Goal: Information Seeking & Learning: Find specific fact

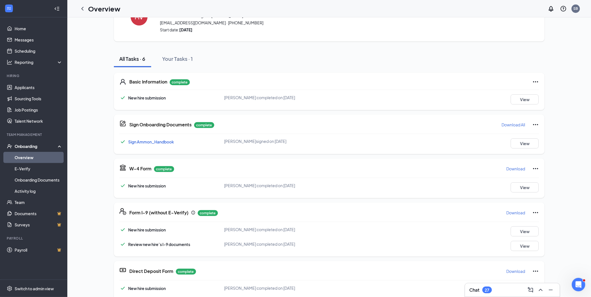
scroll to position [62, 0]
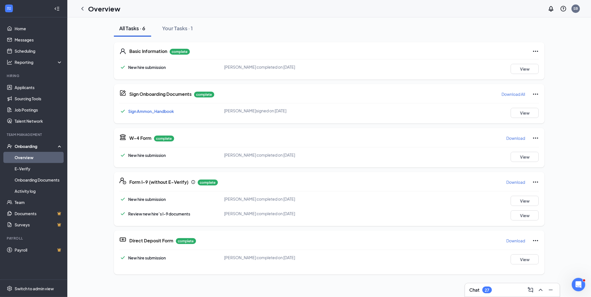
click at [514, 183] on p "Download" at bounding box center [516, 183] width 19 height 6
click at [83, 7] on icon "ChevronLeft" at bounding box center [82, 9] width 2 height 4
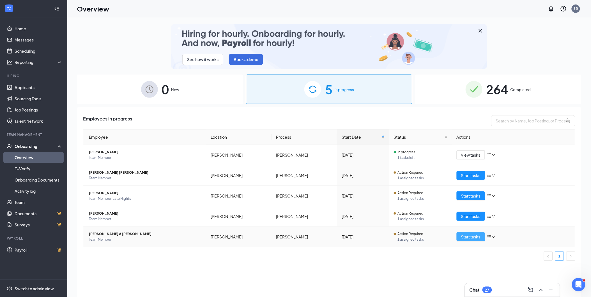
click at [473, 236] on span "Start tasks" at bounding box center [470, 237] width 19 height 6
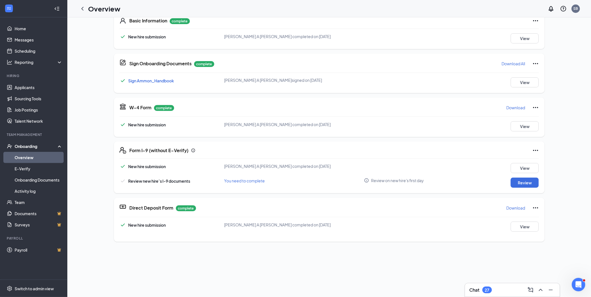
scroll to position [93, 0]
click at [523, 183] on button "Review" at bounding box center [525, 182] width 28 height 10
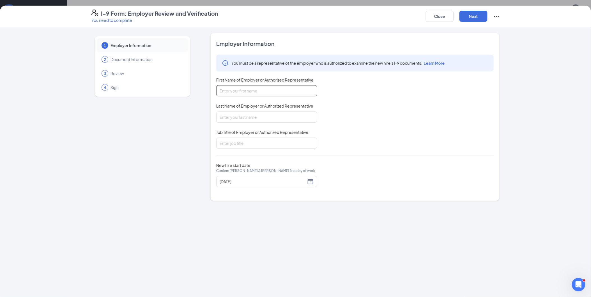
click at [282, 87] on input "First Name of Employer or Authorized Representative" at bounding box center [266, 90] width 101 height 11
type input "[PERSON_NAME]"
click at [230, 117] on input "Last Name of Employer or Authorized Representative" at bounding box center [266, 117] width 101 height 11
type input "[PERSON_NAME]"
click at [234, 144] on input "Job Title of Employer or Authorized Representative" at bounding box center [266, 143] width 101 height 11
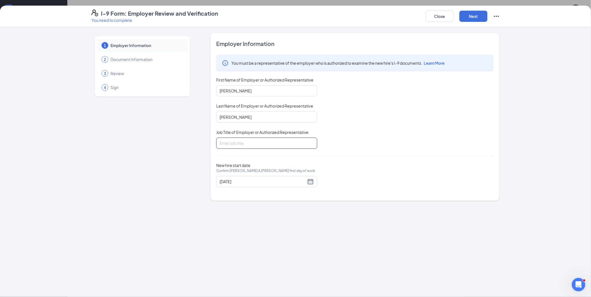
type input "Owner"
click at [310, 181] on div "[DATE]" at bounding box center [267, 181] width 94 height 7
click at [228, 195] on span "button" at bounding box center [228, 195] width 3 height 3
type input "[DATE]"
click at [264, 246] on div "28" at bounding box center [265, 248] width 7 height 7
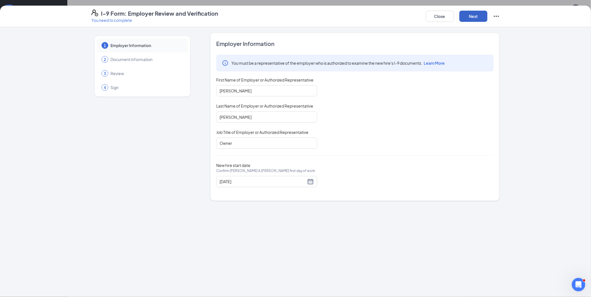
click at [478, 15] on button "Next" at bounding box center [473, 16] width 28 height 11
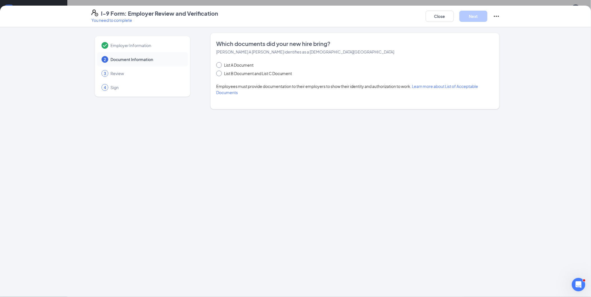
drag, startPoint x: 220, startPoint y: 74, endPoint x: 243, endPoint y: 65, distance: 24.3
click at [243, 65] on div "List A Document List B Document and List C Document" at bounding box center [259, 69] width 87 height 15
click at [219, 73] on input "List B Document and List C Document" at bounding box center [218, 73] width 4 height 4
radio input "true"
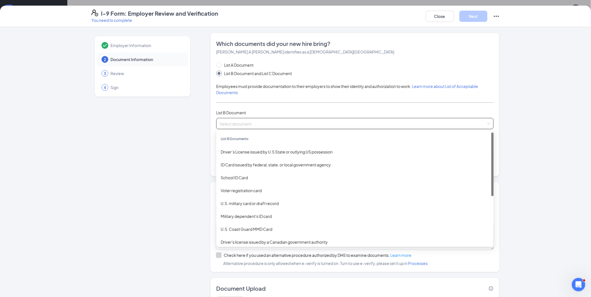
click at [238, 123] on input "search" at bounding box center [353, 122] width 267 height 8
click at [245, 151] on div "Driver’s License issued by U.S State or outlying US possession" at bounding box center [355, 152] width 268 height 6
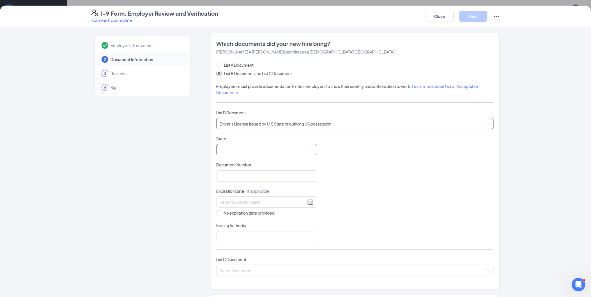
click at [257, 151] on span at bounding box center [267, 149] width 94 height 11
click at [227, 179] on div "[US_STATE]" at bounding box center [267, 180] width 92 height 6
click at [228, 178] on input "Document Number" at bounding box center [266, 176] width 101 height 11
type input "[PHONE_NUMBER]"
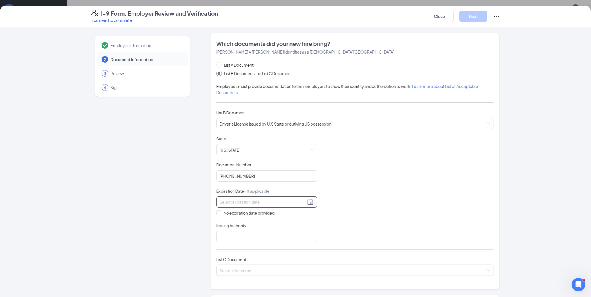
click at [224, 205] on input at bounding box center [263, 202] width 86 height 6
click at [234, 250] on div "13" at bounding box center [232, 252] width 7 height 7
type input "[DATE]"
click at [237, 237] on input "Issuing Authority" at bounding box center [266, 236] width 101 height 11
type input "[US_STATE] DMV"
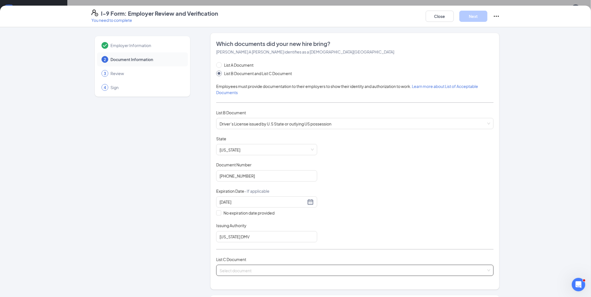
click at [239, 271] on input "search" at bounding box center [353, 269] width 267 height 8
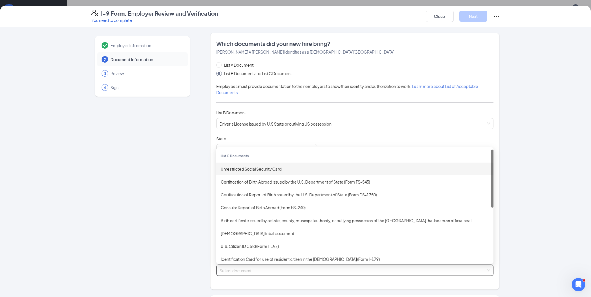
click at [259, 169] on div "Unrestricted Social Security Card" at bounding box center [355, 169] width 268 height 6
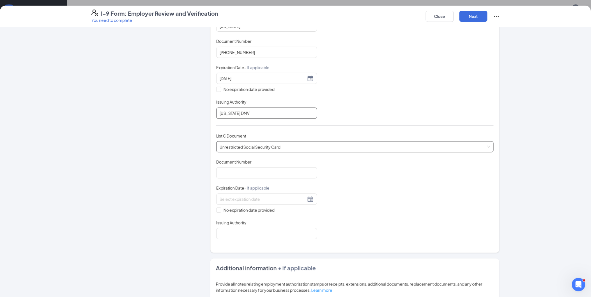
scroll to position [125, 0]
click at [241, 175] on input "Document Number" at bounding box center [266, 172] width 101 height 11
type input "519819142"
click at [217, 208] on input "No expiration date provided" at bounding box center [218, 209] width 4 height 4
checkbox input "true"
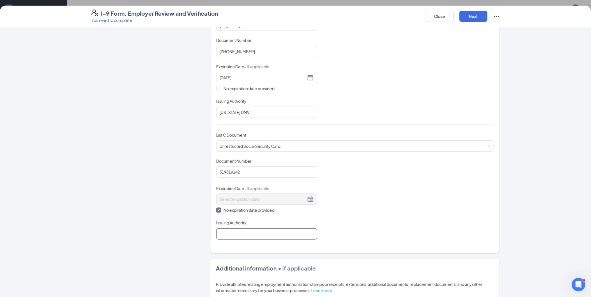
click at [228, 233] on input "Issuing Authority" at bounding box center [266, 234] width 101 height 11
type input "US Gov"
click at [473, 15] on button "Next" at bounding box center [473, 16] width 28 height 11
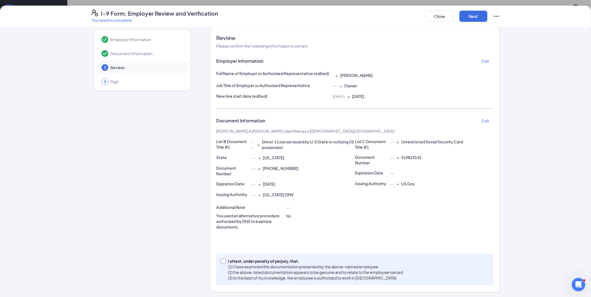
click at [222, 259] on input "I attest, under penalty of [PERSON_NAME], that: (1) I have examined the documen…" at bounding box center [223, 261] width 4 height 4
checkbox input "true"
click at [474, 16] on button "Next" at bounding box center [473, 16] width 28 height 11
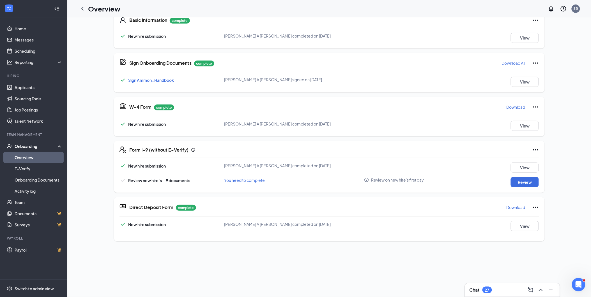
click at [293, 82] on div "I-9 Form: Employer Review and Verification You need to complete Close Employer …" at bounding box center [295, 148] width 591 height 297
click at [509, 207] on p "Download" at bounding box center [516, 208] width 19 height 6
click at [515, 108] on p "Download" at bounding box center [516, 107] width 19 height 6
click at [521, 80] on button "View" at bounding box center [525, 82] width 28 height 10
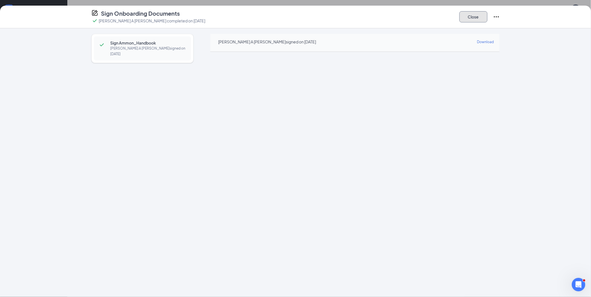
click at [473, 18] on button "Close" at bounding box center [473, 16] width 28 height 11
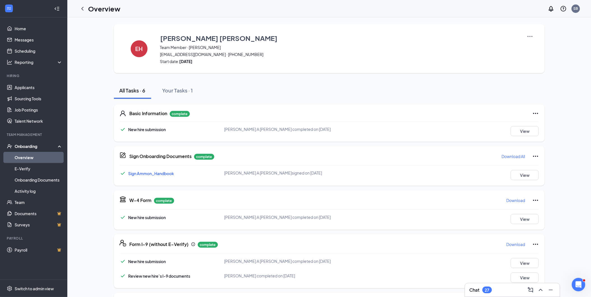
click at [515, 245] on p "Download" at bounding box center [516, 245] width 19 height 6
click at [526, 131] on button "View" at bounding box center [525, 131] width 28 height 10
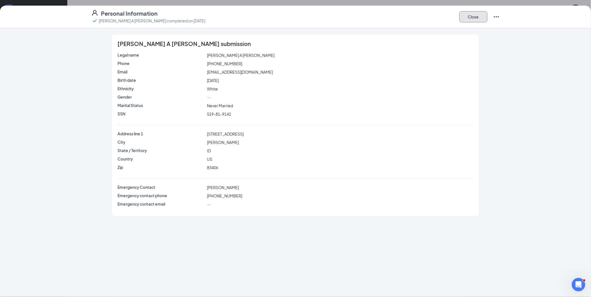
click at [469, 16] on button "Close" at bounding box center [473, 16] width 28 height 11
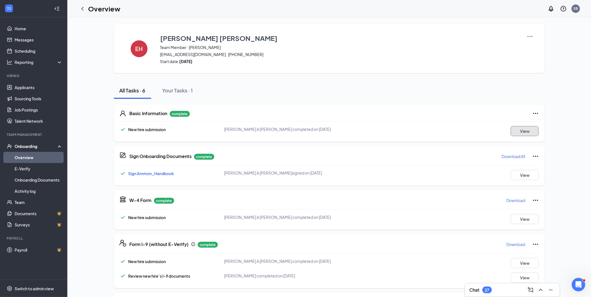
click at [525, 132] on button "View" at bounding box center [525, 131] width 28 height 10
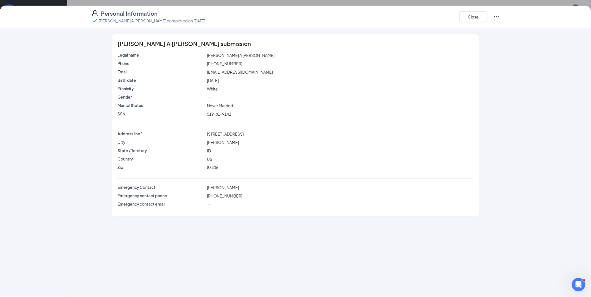
drag, startPoint x: 251, startPoint y: 136, endPoint x: 204, endPoint y: 136, distance: 47.4
click at [204, 136] on div "Address line 1 3861 Summerwood Ln" at bounding box center [295, 134] width 358 height 6
copy div "3861 Summerwood Ln"
drag, startPoint x: 236, startPoint y: 66, endPoint x: 199, endPoint y: 60, distance: 37.2
click at [199, 61] on div "Phone (720) 421-5405" at bounding box center [295, 64] width 358 height 6
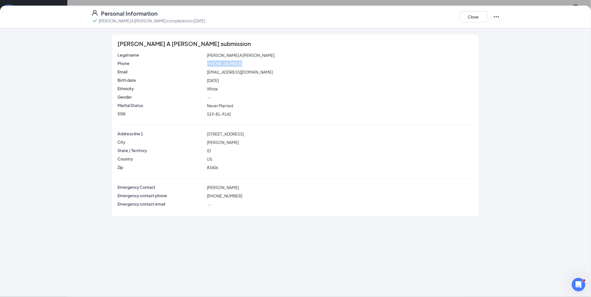
copy div "(720) 421-5405"
click at [477, 17] on button "Close" at bounding box center [473, 16] width 28 height 11
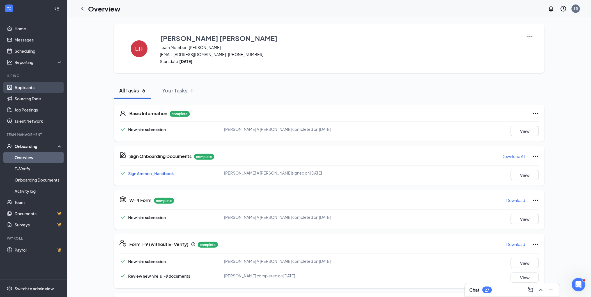
click at [26, 86] on link "Applicants" at bounding box center [39, 87] width 48 height 11
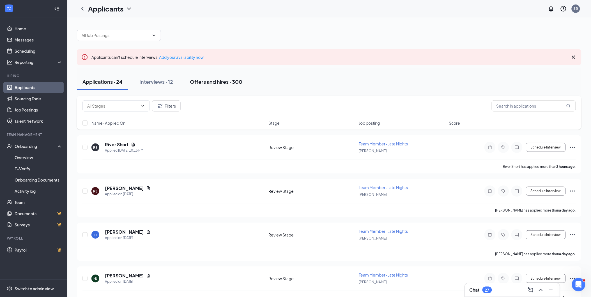
click at [210, 80] on div "Offers and hires · 300" at bounding box center [216, 81] width 52 height 7
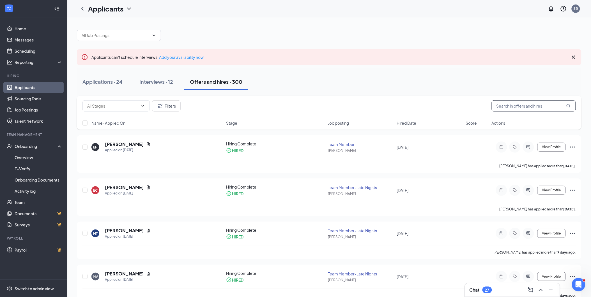
click at [518, 106] on input "text" at bounding box center [534, 105] width 84 height 11
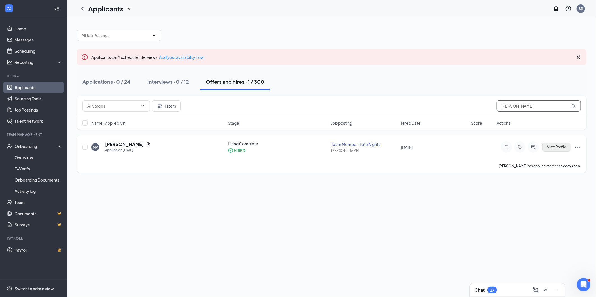
type input "votaw"
click at [558, 149] on span "View Profile" at bounding box center [556, 147] width 19 height 4
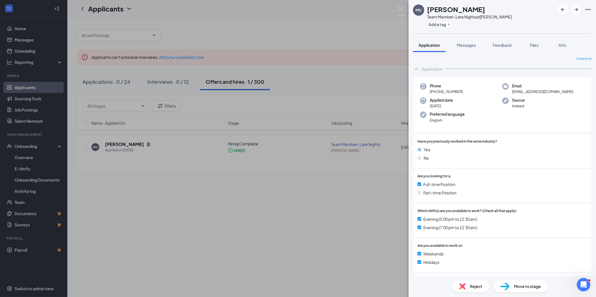
click at [400, 4] on div "MV Meagan Votaw Team Member-Late Nights at Ammon Culver's Add a tag Application…" at bounding box center [298, 148] width 596 height 297
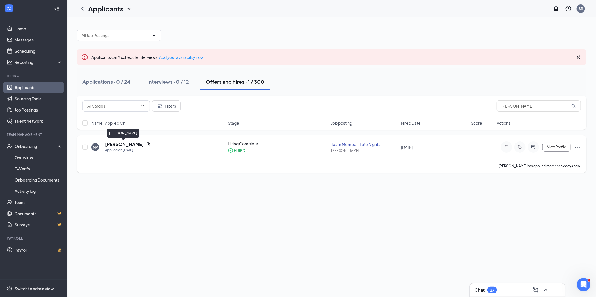
click at [124, 144] on h5 "[PERSON_NAME]" at bounding box center [124, 144] width 39 height 6
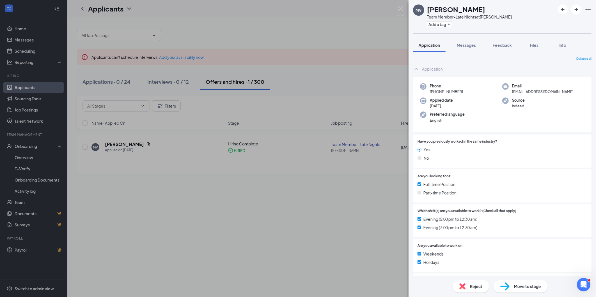
click at [395, 10] on div "MV Meagan Votaw Team Member-Late Nights at Ammon Culver's Add a tag Application…" at bounding box center [298, 148] width 596 height 297
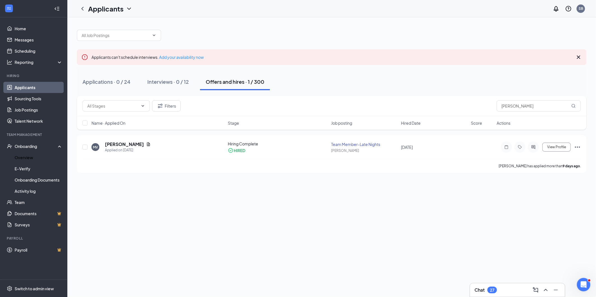
drag, startPoint x: 31, startPoint y: 157, endPoint x: 68, endPoint y: 149, distance: 38.3
click at [31, 157] on link "Overview" at bounding box center [39, 157] width 48 height 11
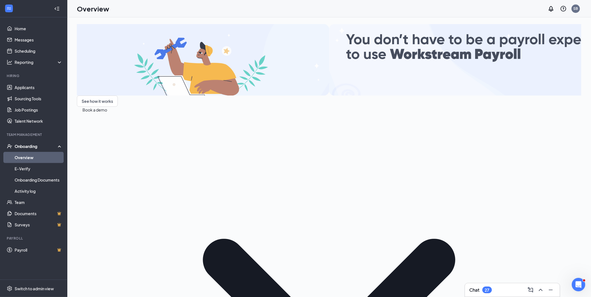
type input "votaw"
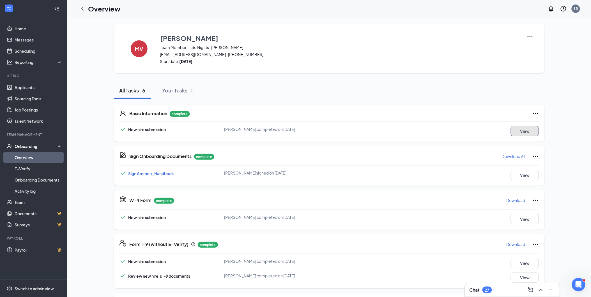
click at [522, 131] on button "View" at bounding box center [525, 131] width 28 height 10
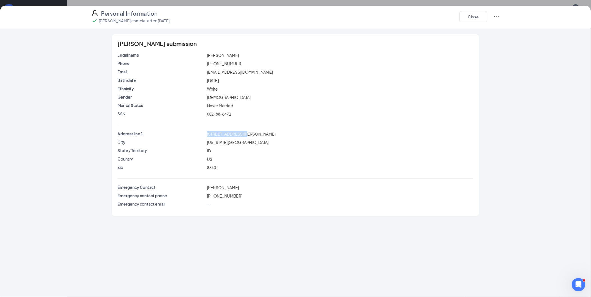
drag, startPoint x: 247, startPoint y: 135, endPoint x: 206, endPoint y: 139, distance: 41.4
click at [206, 139] on div "Address line 1 1420 Benton Street" at bounding box center [296, 135] width 356 height 8
copy div "1420 Benton Street"
drag, startPoint x: 265, startPoint y: 73, endPoint x: 206, endPoint y: 72, distance: 59.2
click at [206, 72] on div "[EMAIL_ADDRESS][DOMAIN_NAME]" at bounding box center [340, 72] width 268 height 6
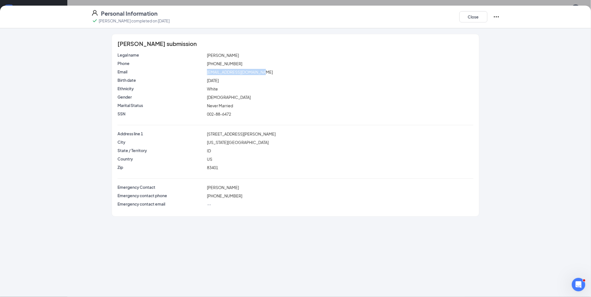
copy span "[EMAIL_ADDRESS][DOMAIN_NAME]"
click at [242, 66] on div "Phone (208) 242-8635" at bounding box center [296, 65] width 356 height 8
drag, startPoint x: 237, startPoint y: 64, endPoint x: 196, endPoint y: 63, distance: 40.4
click at [196, 63] on div "Phone (208) 242-8635" at bounding box center [295, 64] width 358 height 6
copy div "(208) 242-8635"
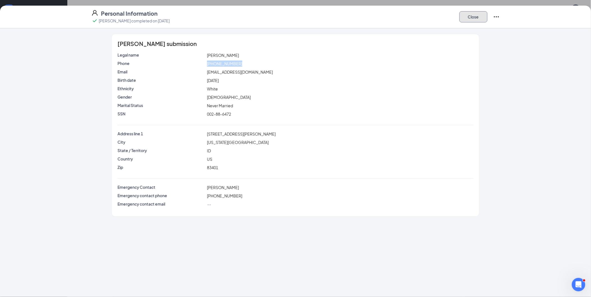
click at [477, 15] on button "Close" at bounding box center [473, 16] width 28 height 11
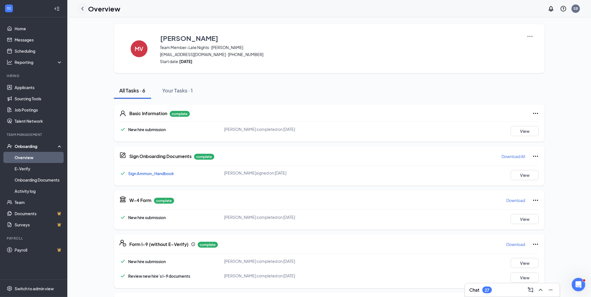
click at [83, 6] on icon "ChevronLeft" at bounding box center [82, 8] width 7 height 7
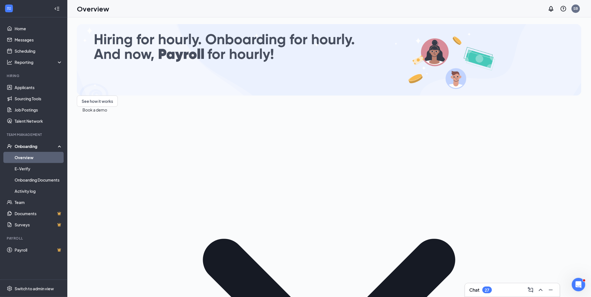
drag, startPoint x: 509, startPoint y: 121, endPoint x: 473, endPoint y: 128, distance: 36.8
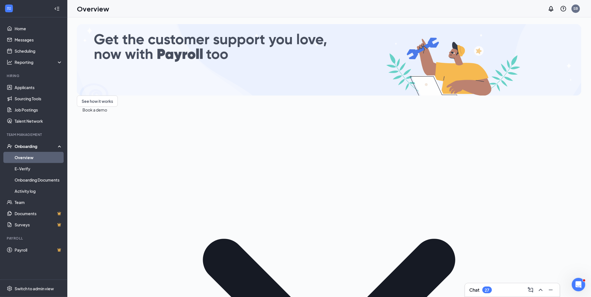
drag, startPoint x: 512, startPoint y: 121, endPoint x: 476, endPoint y: 118, distance: 35.5
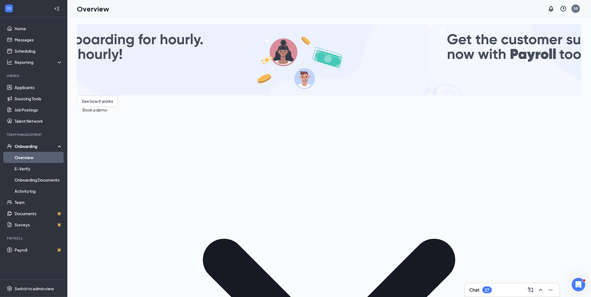
type input "hill"
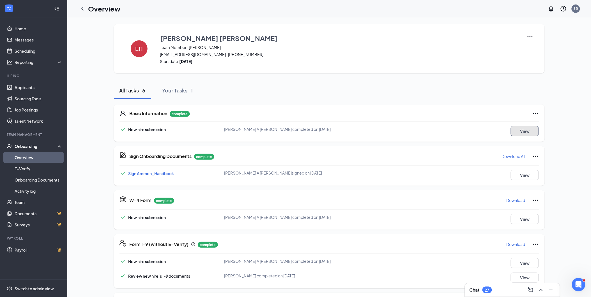
click at [523, 135] on button "View" at bounding box center [525, 131] width 28 height 10
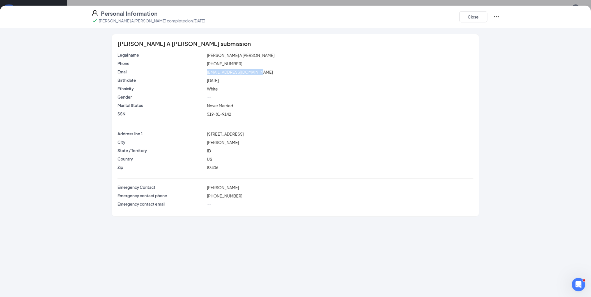
drag, startPoint x: 259, startPoint y: 74, endPoint x: 206, endPoint y: 74, distance: 52.5
click at [206, 74] on div "[EMAIL_ADDRESS][DOMAIN_NAME]" at bounding box center [340, 72] width 268 height 6
copy span "[EMAIL_ADDRESS][DOMAIN_NAME]"
click at [469, 15] on button "Close" at bounding box center [473, 16] width 28 height 11
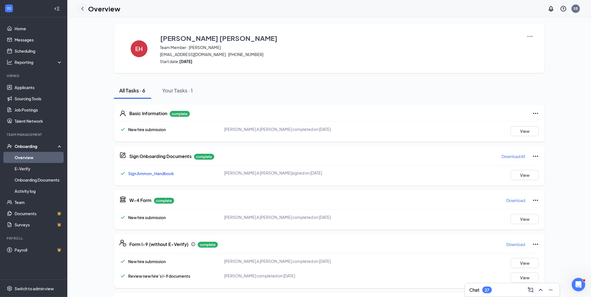
click at [82, 10] on icon "ChevronLeft" at bounding box center [82, 9] width 2 height 4
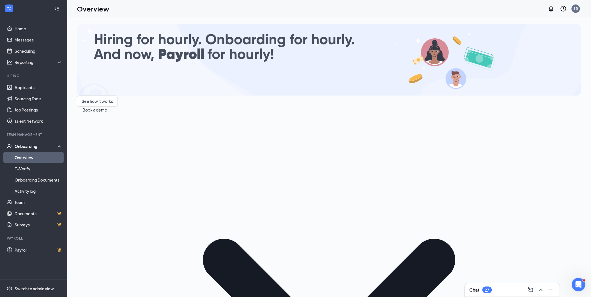
drag, startPoint x: 504, startPoint y: 119, endPoint x: 443, endPoint y: 111, distance: 60.8
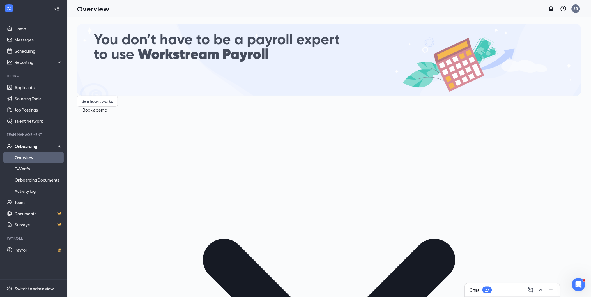
type input "torres"
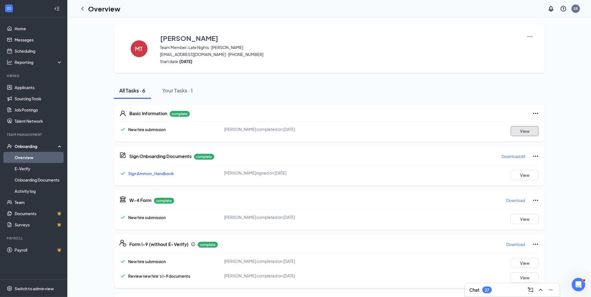
click at [517, 131] on button "View" at bounding box center [525, 131] width 28 height 10
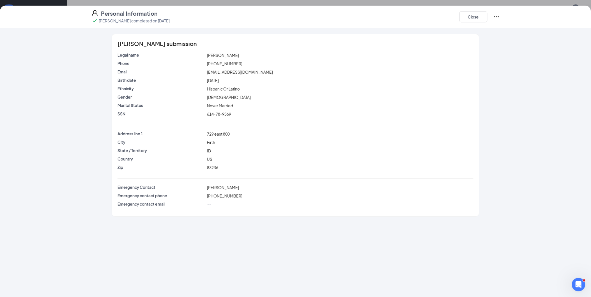
drag, startPoint x: 277, startPoint y: 73, endPoint x: 206, endPoint y: 75, distance: 71.0
click at [206, 75] on div "abrahambabyboy90650@gmail.com" at bounding box center [340, 72] width 268 height 6
copy span "abrahambabyboy90650@gmail.com"
drag, startPoint x: 234, startPoint y: 134, endPoint x: 190, endPoint y: 138, distance: 45.1
click at [190, 138] on div "Address line 1 729 east 800" at bounding box center [296, 135] width 356 height 8
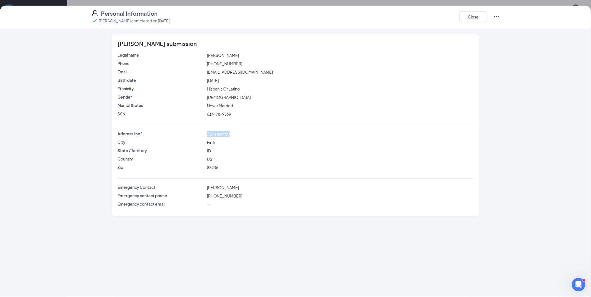
copy div "729 east 800"
drag, startPoint x: 236, startPoint y: 65, endPoint x: 198, endPoint y: 65, distance: 38.1
click at [198, 65] on div "Phone (562) 455-7739" at bounding box center [295, 64] width 358 height 6
copy div "(562) 455-7739"
